Goal: Task Accomplishment & Management: Manage account settings

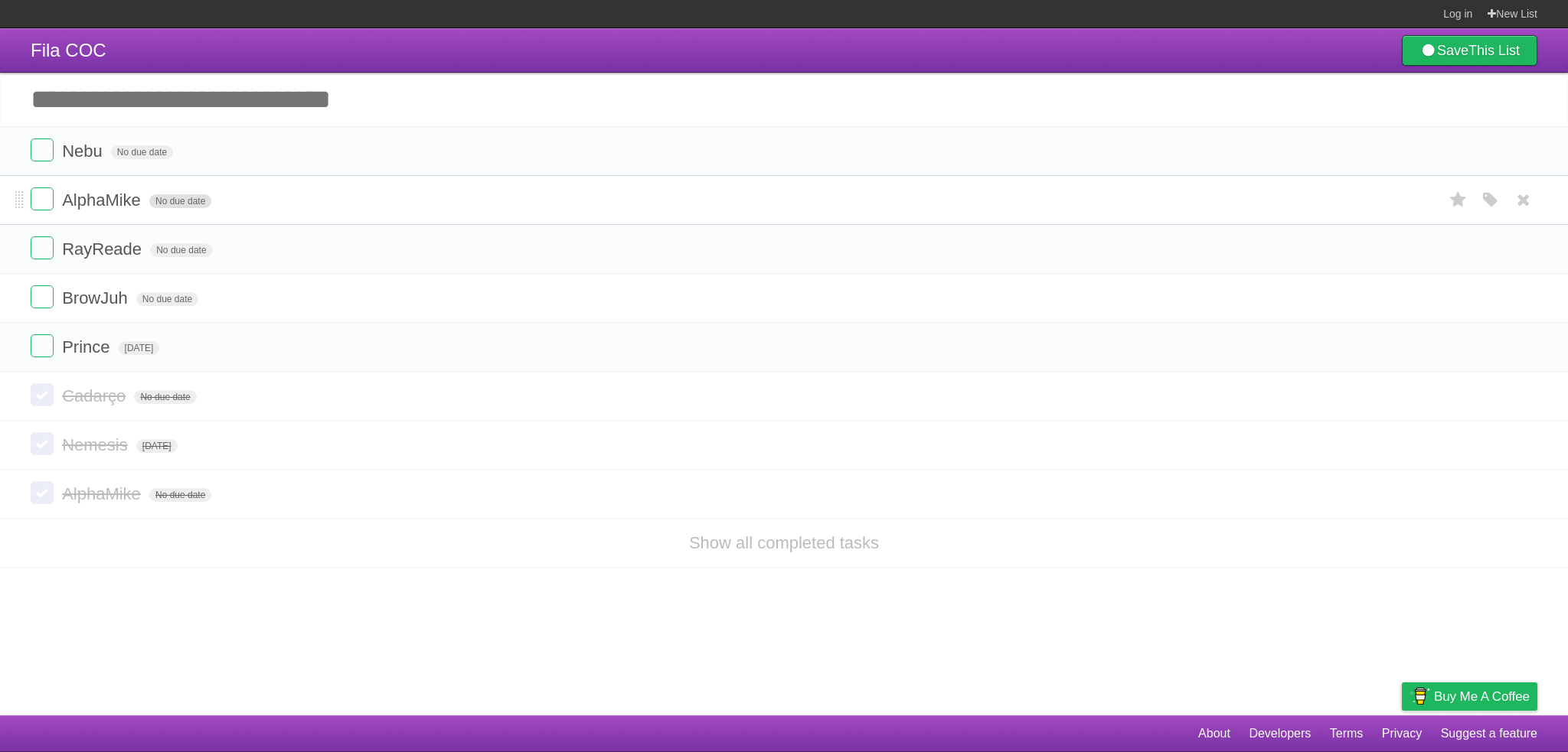
click at [192, 206] on span "No due date" at bounding box center [180, 201] width 62 height 14
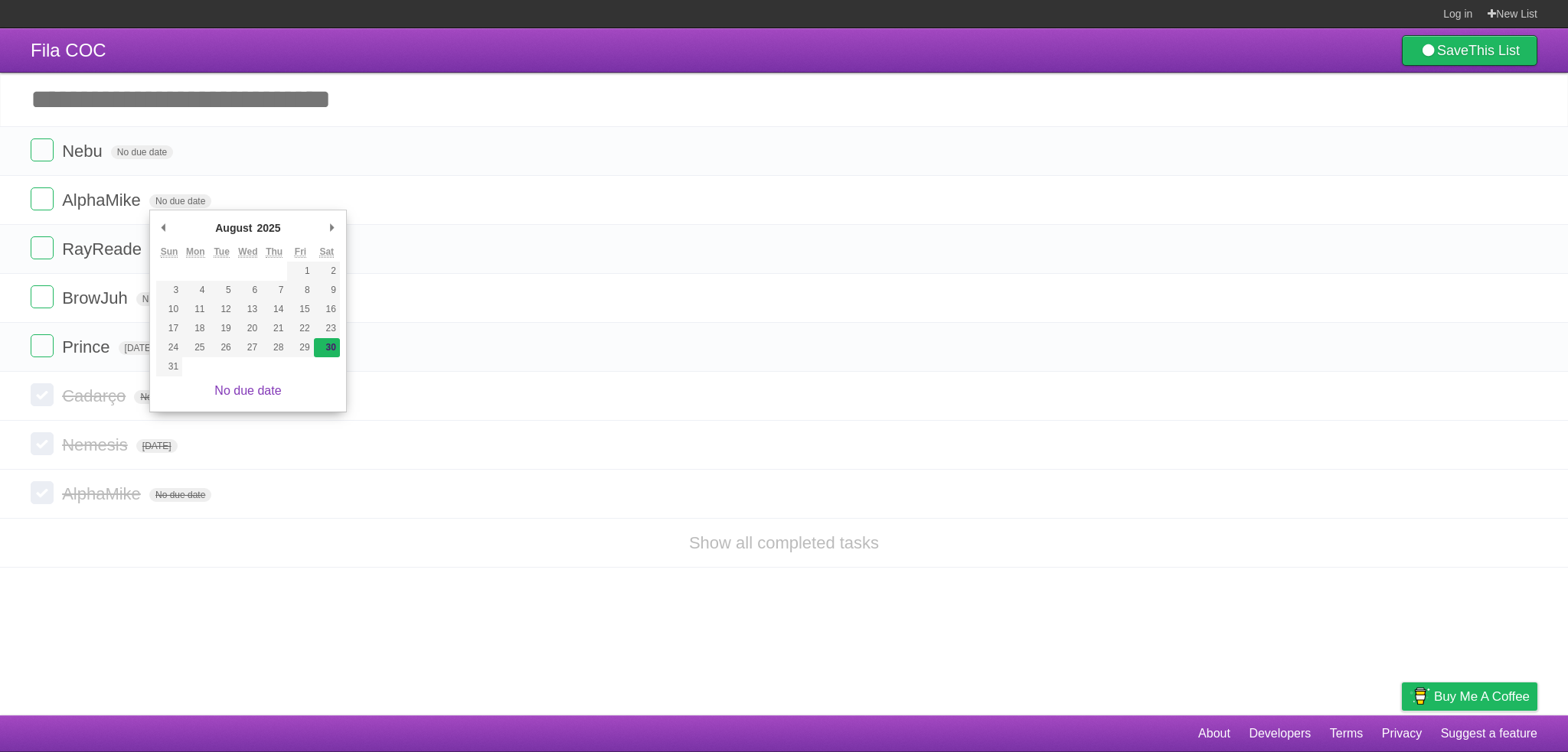
type span "Sat Aug 30 2025"
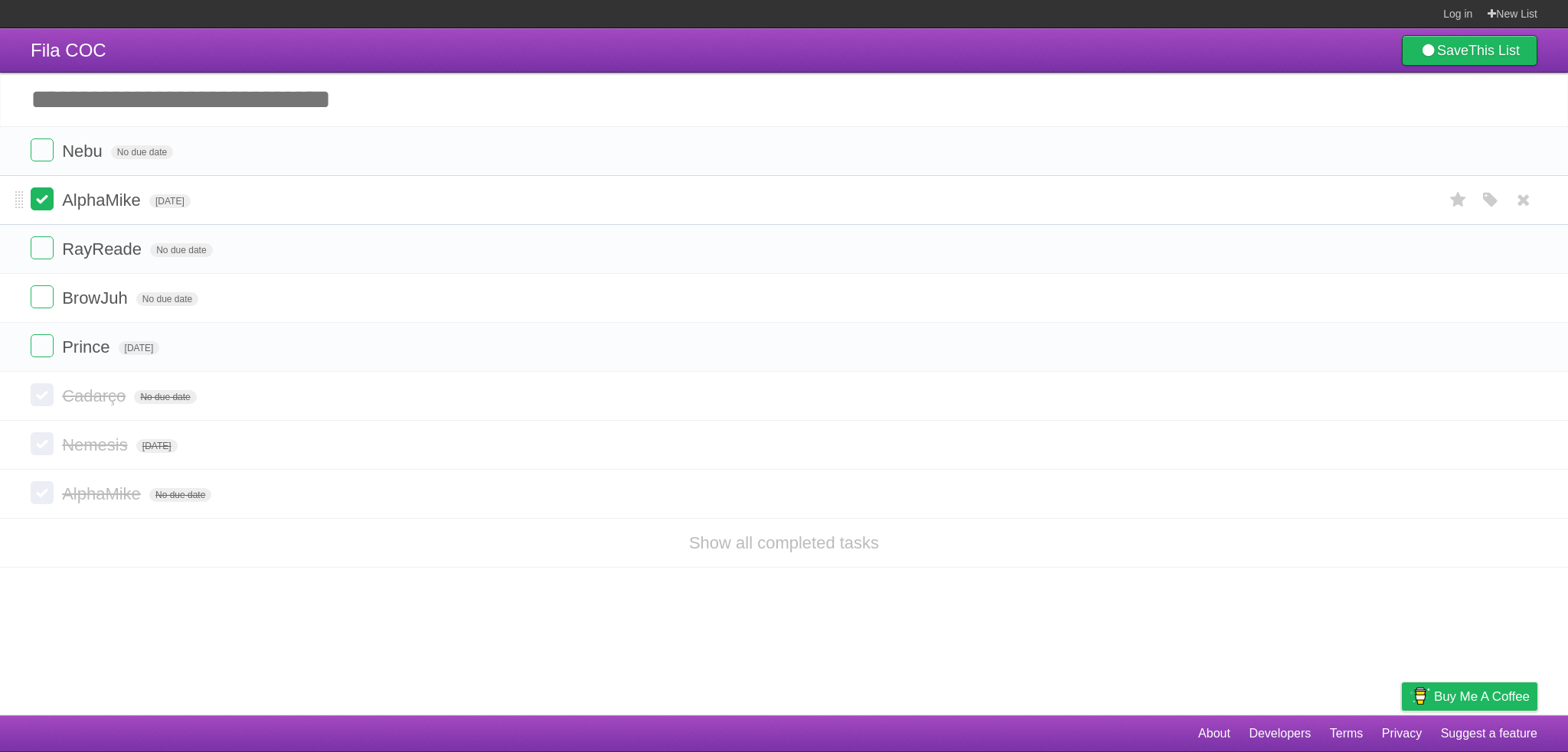
click at [48, 200] on label at bounding box center [42, 198] width 23 height 23
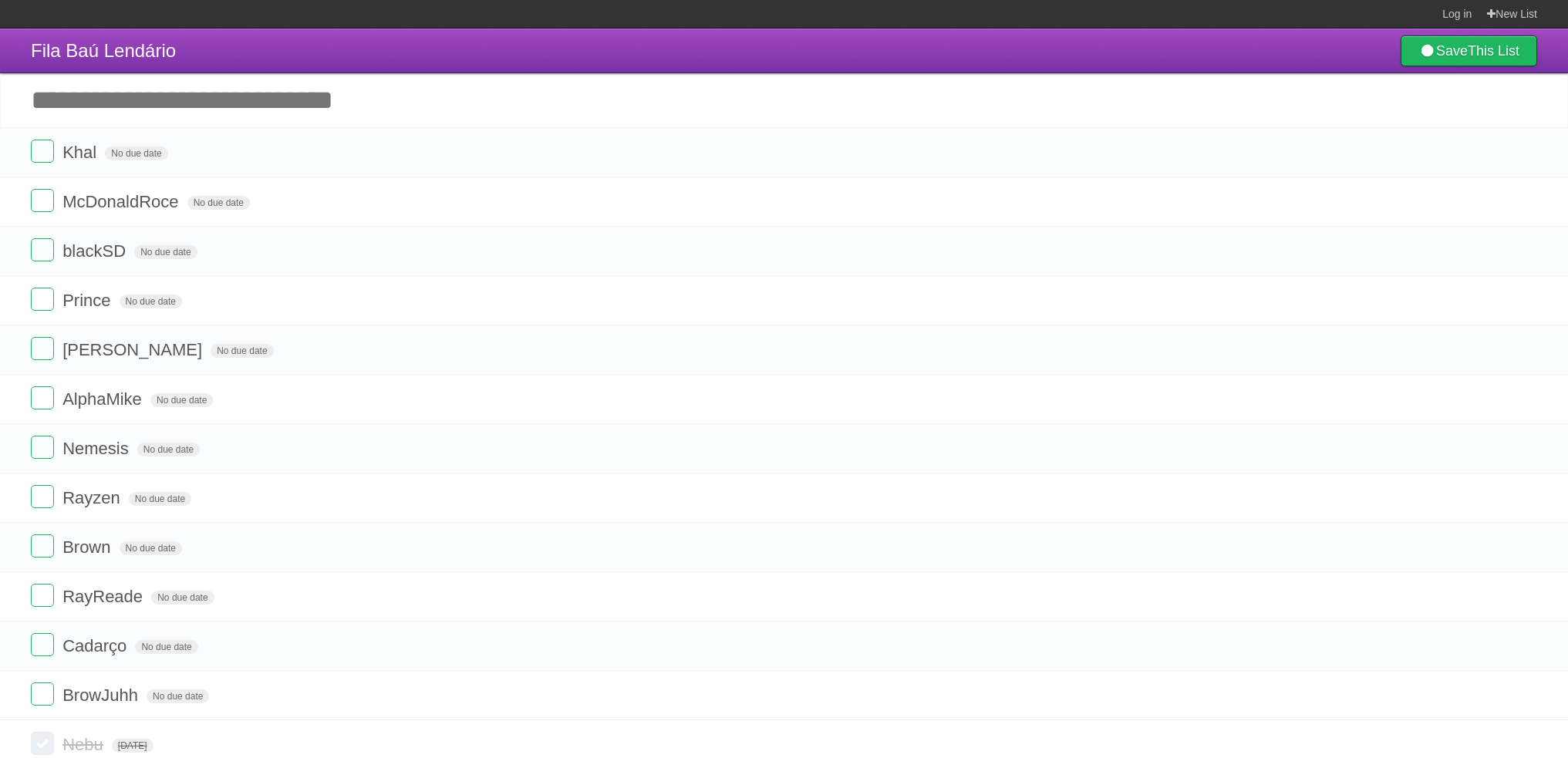
scroll to position [36, 0]
